Goal: Information Seeking & Learning: Learn about a topic

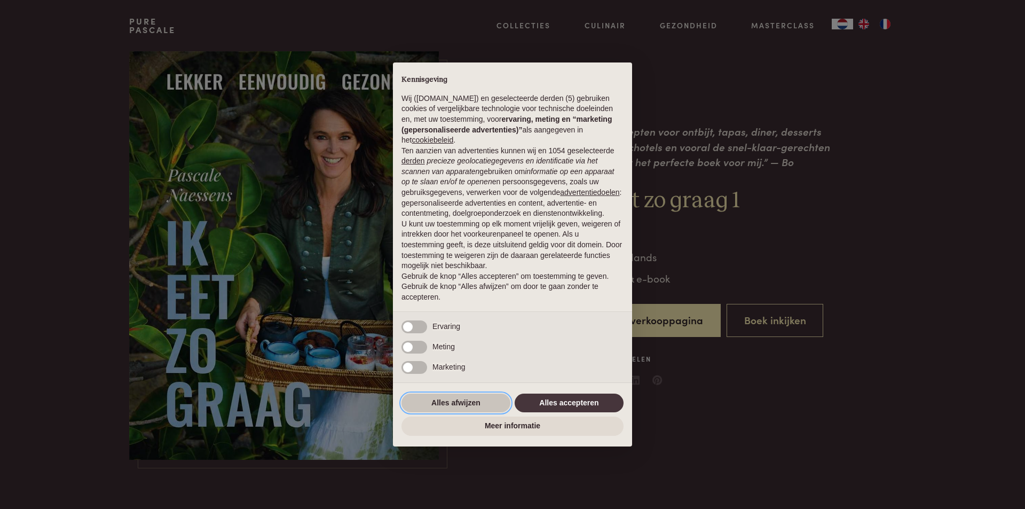
click at [454, 402] on button "Alles afwijzen" at bounding box center [456, 403] width 109 height 19
drag, startPoint x: 454, startPoint y: 402, endPoint x: 595, endPoint y: 391, distance: 141.9
click at [456, 402] on div at bounding box center [513, 255] width 114 height 408
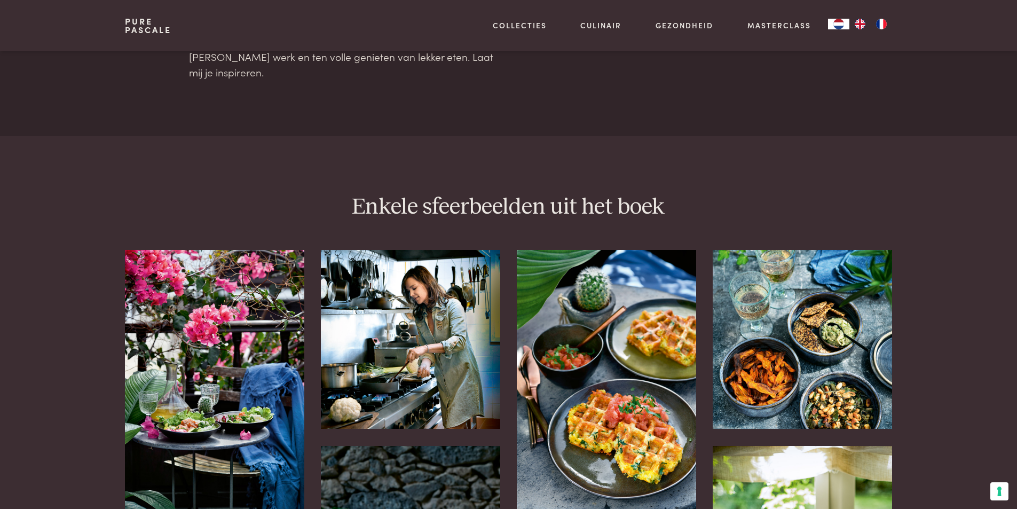
scroll to position [1709, 0]
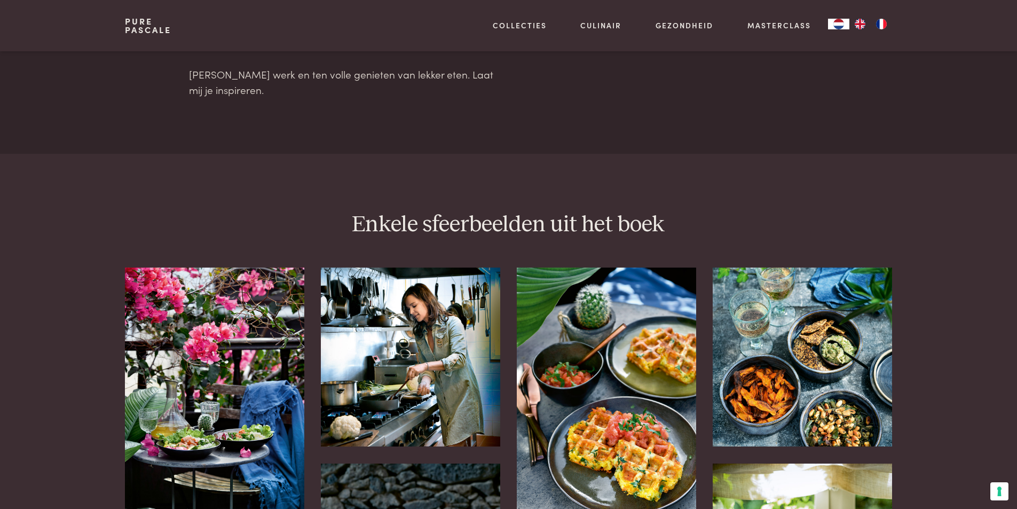
click at [405, 319] on img at bounding box center [410, 356] width 179 height 179
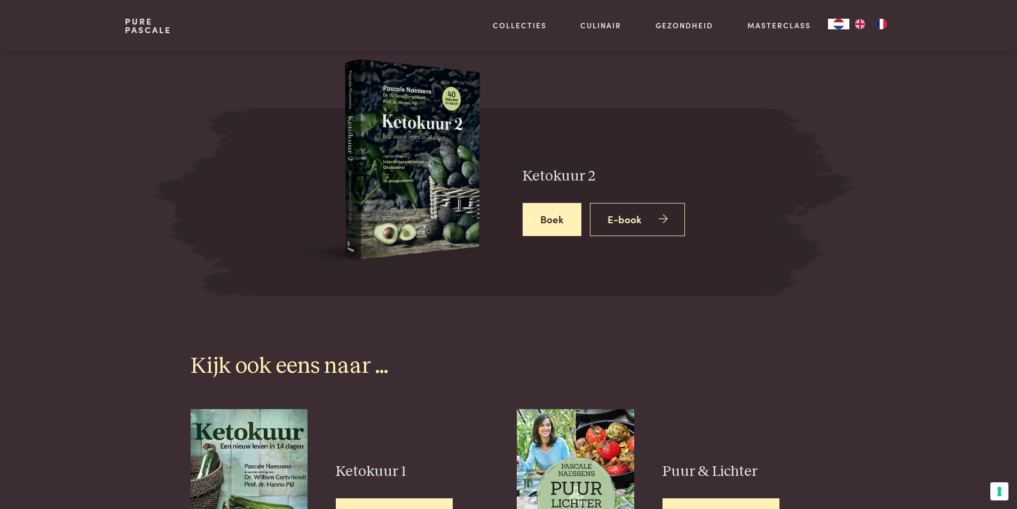
scroll to position [2509, 0]
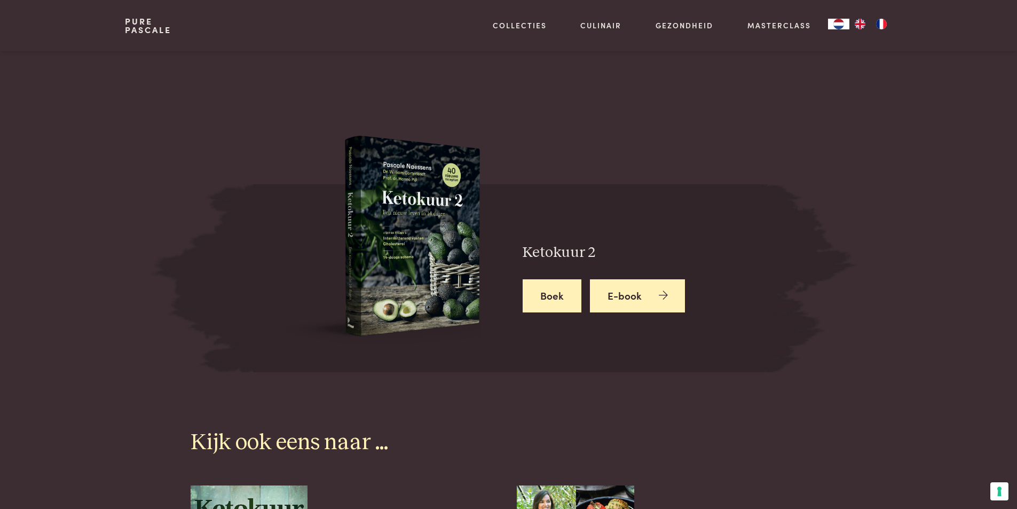
click at [634, 279] on link "E-book" at bounding box center [638, 296] width 96 height 34
